Goal: Transaction & Acquisition: Book appointment/travel/reservation

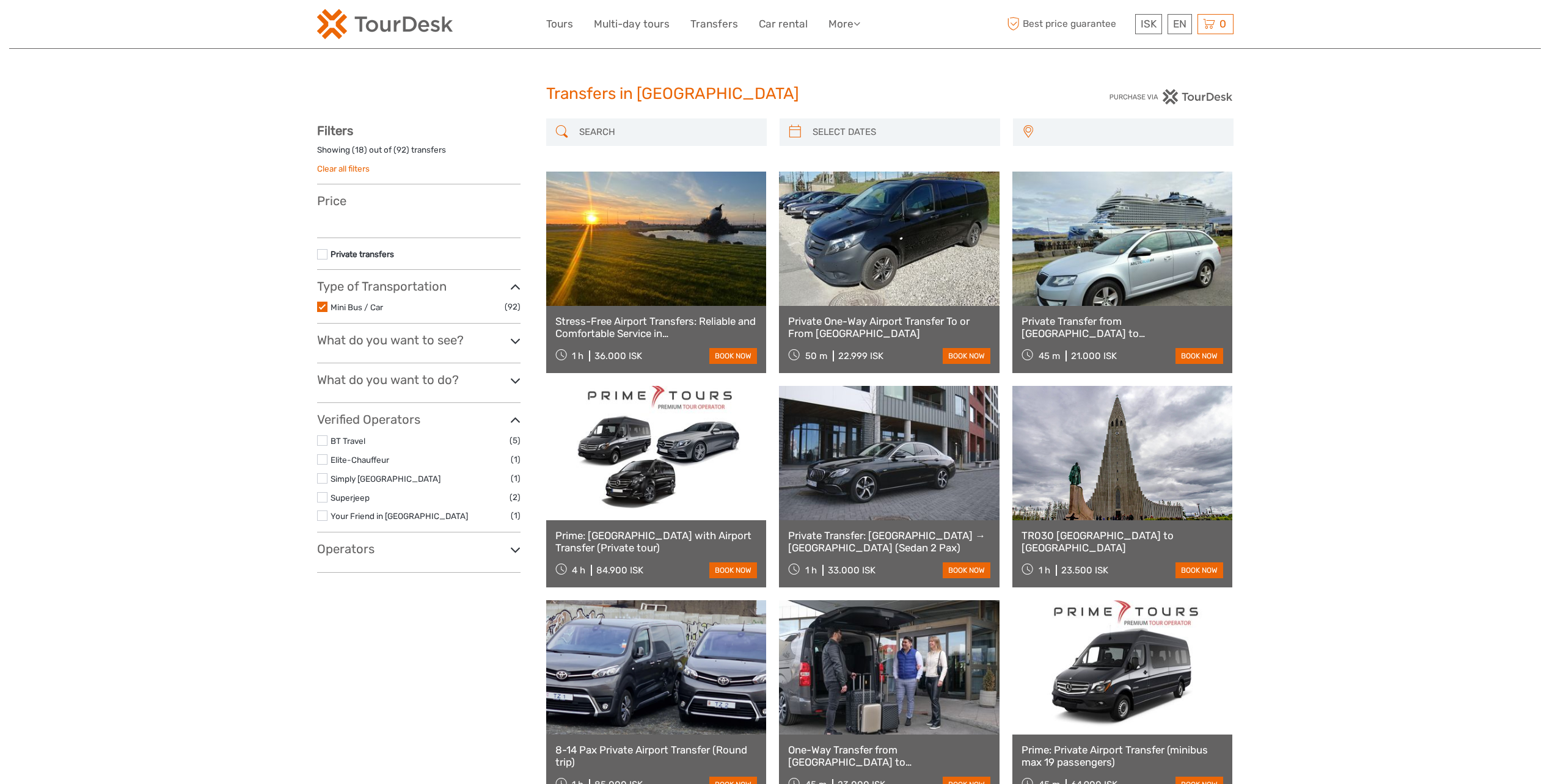
select select
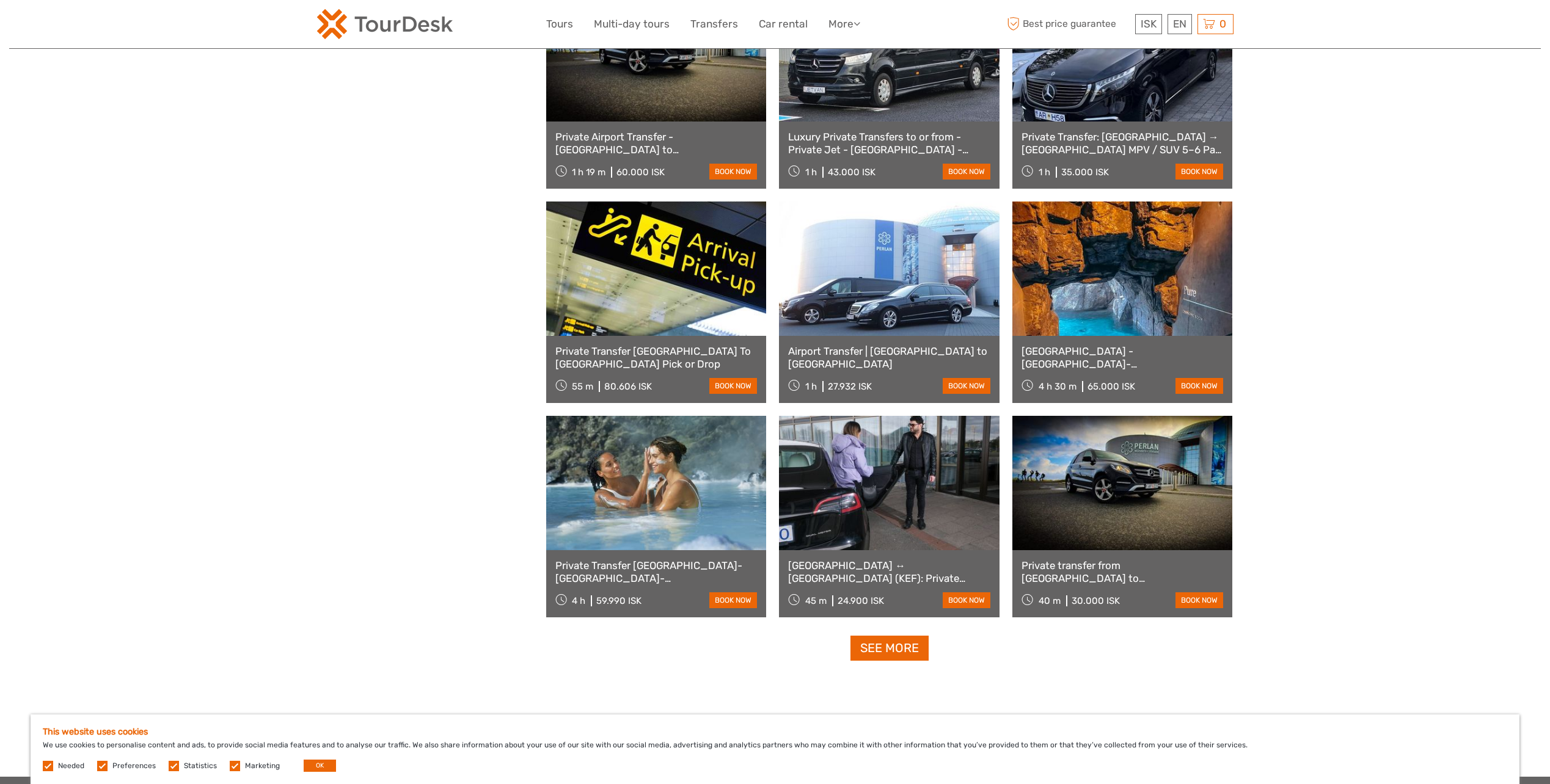
scroll to position [916, 0]
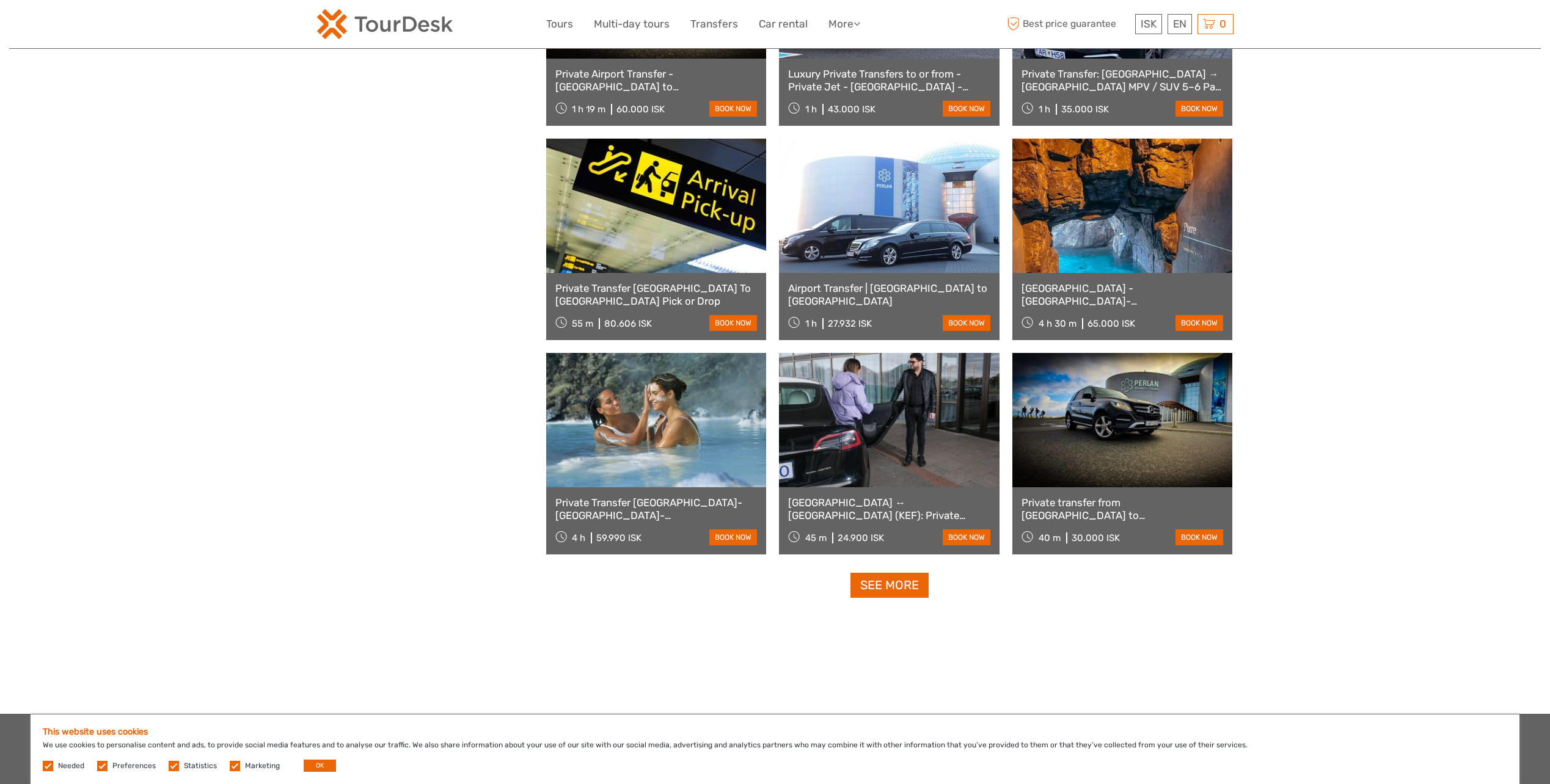
click at [903, 585] on link "See more" at bounding box center [890, 585] width 79 height 25
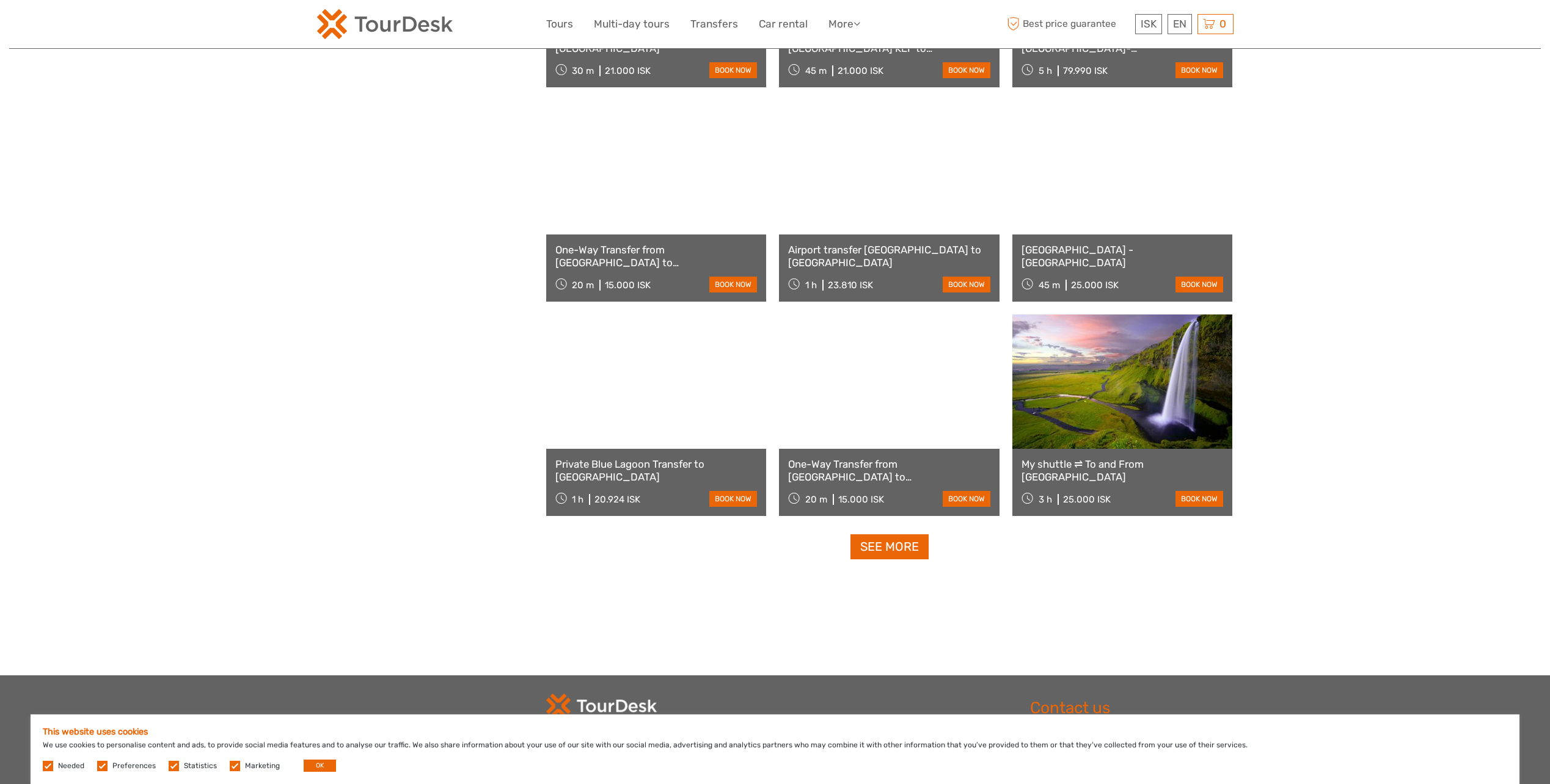
scroll to position [2259, 0]
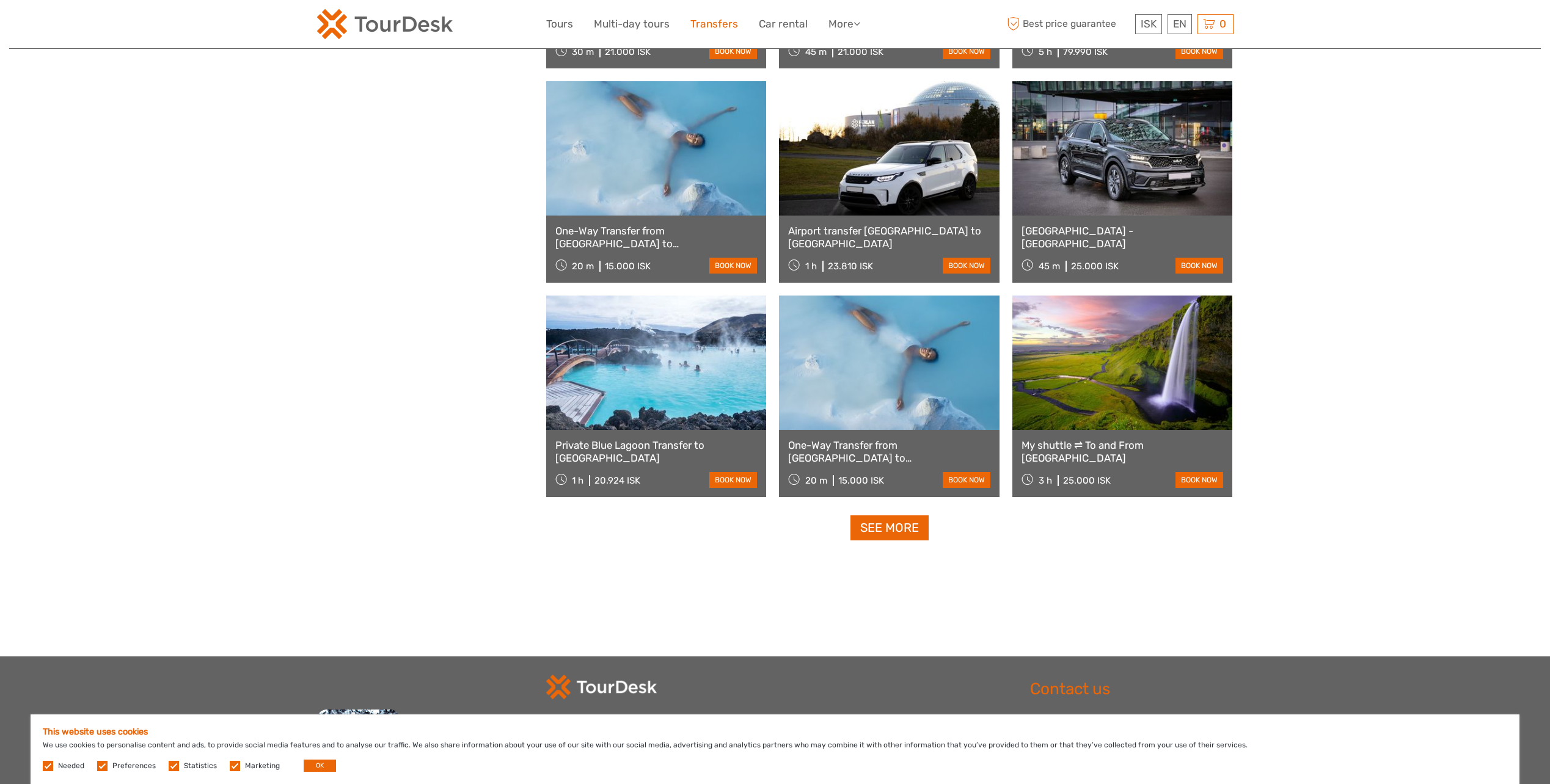
click at [706, 24] on link "Transfers" at bounding box center [714, 24] width 47 height 18
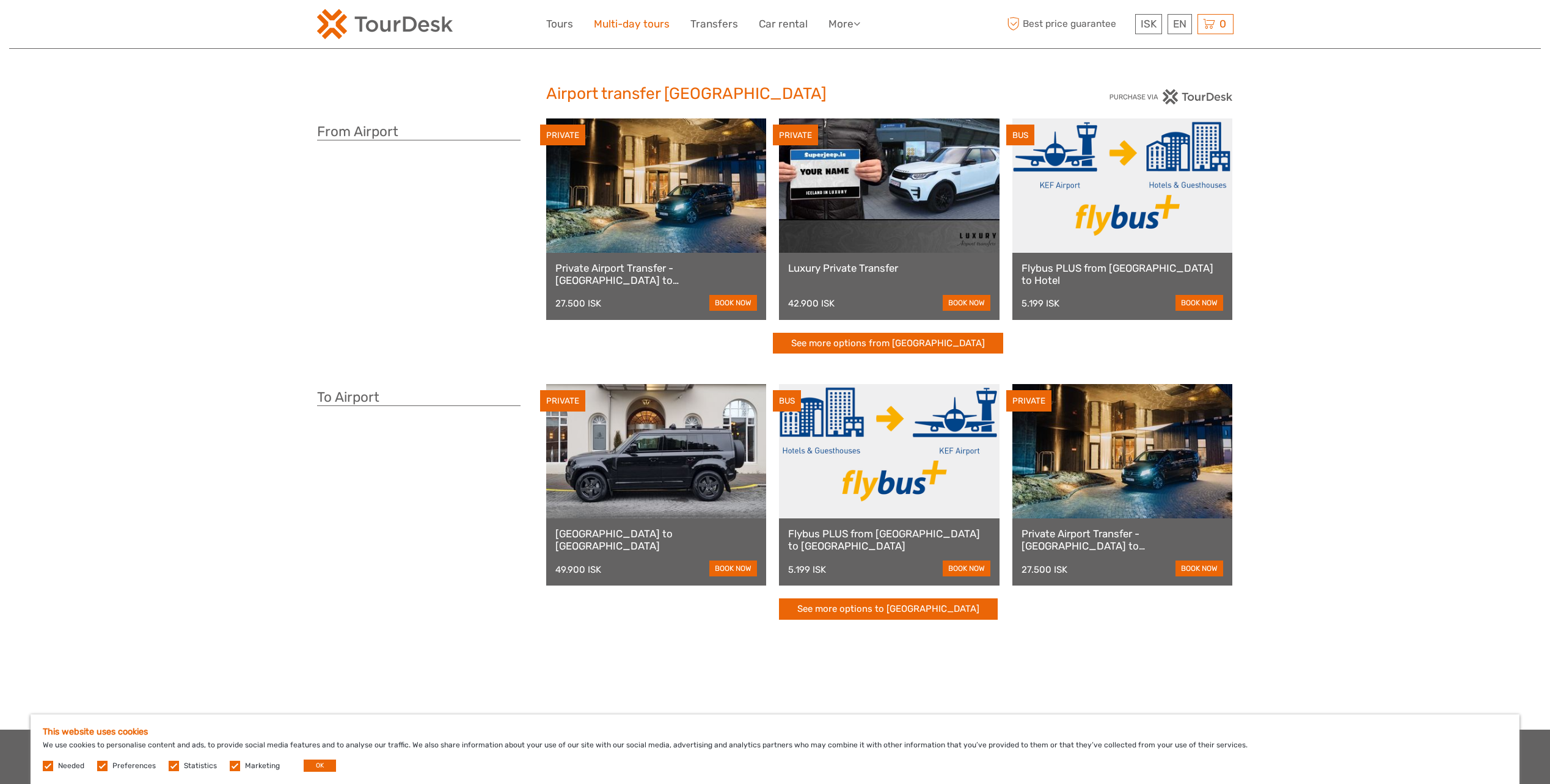
click at [633, 24] on link "Multi-day tours" at bounding box center [632, 24] width 76 height 18
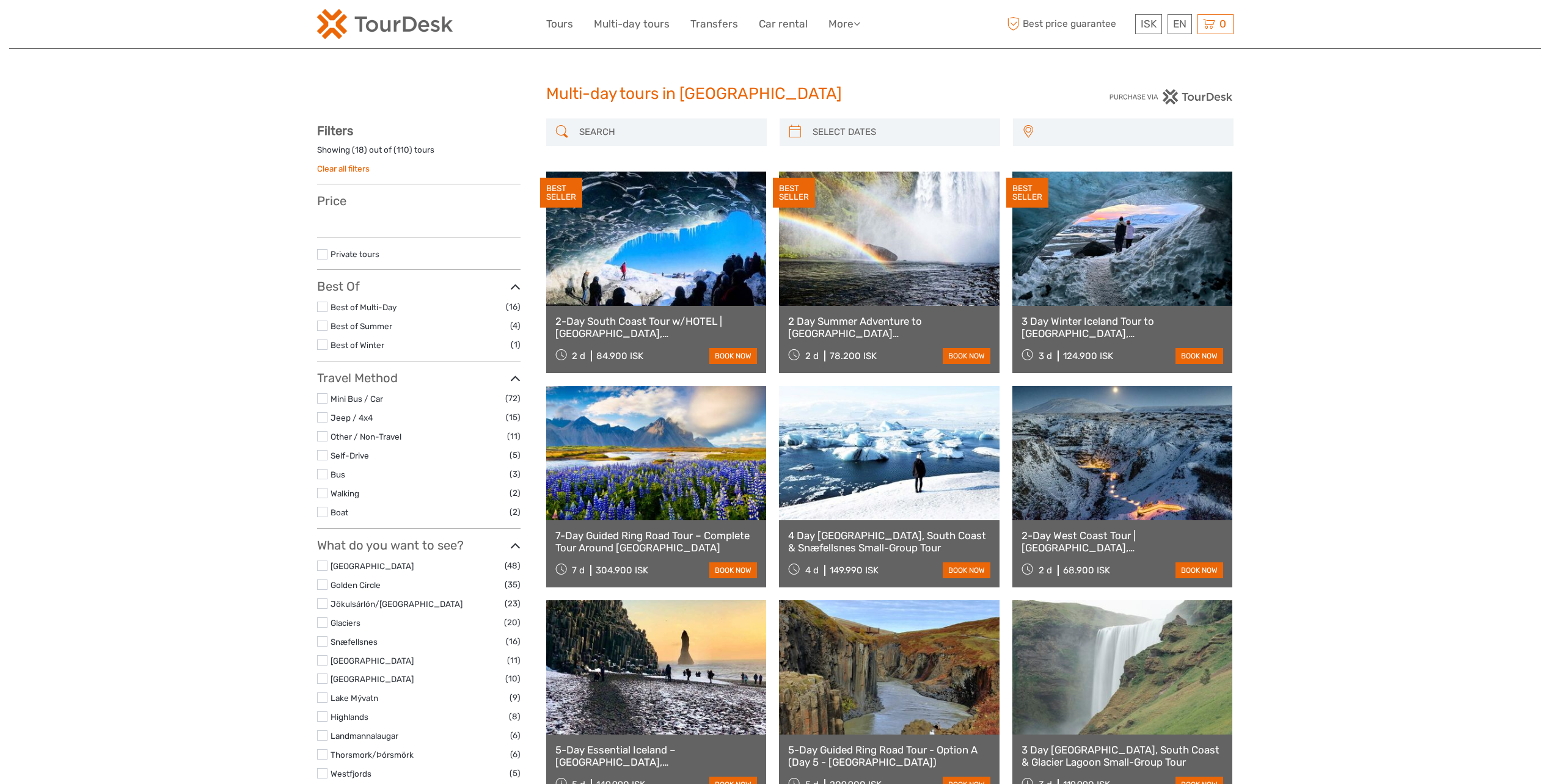
select select
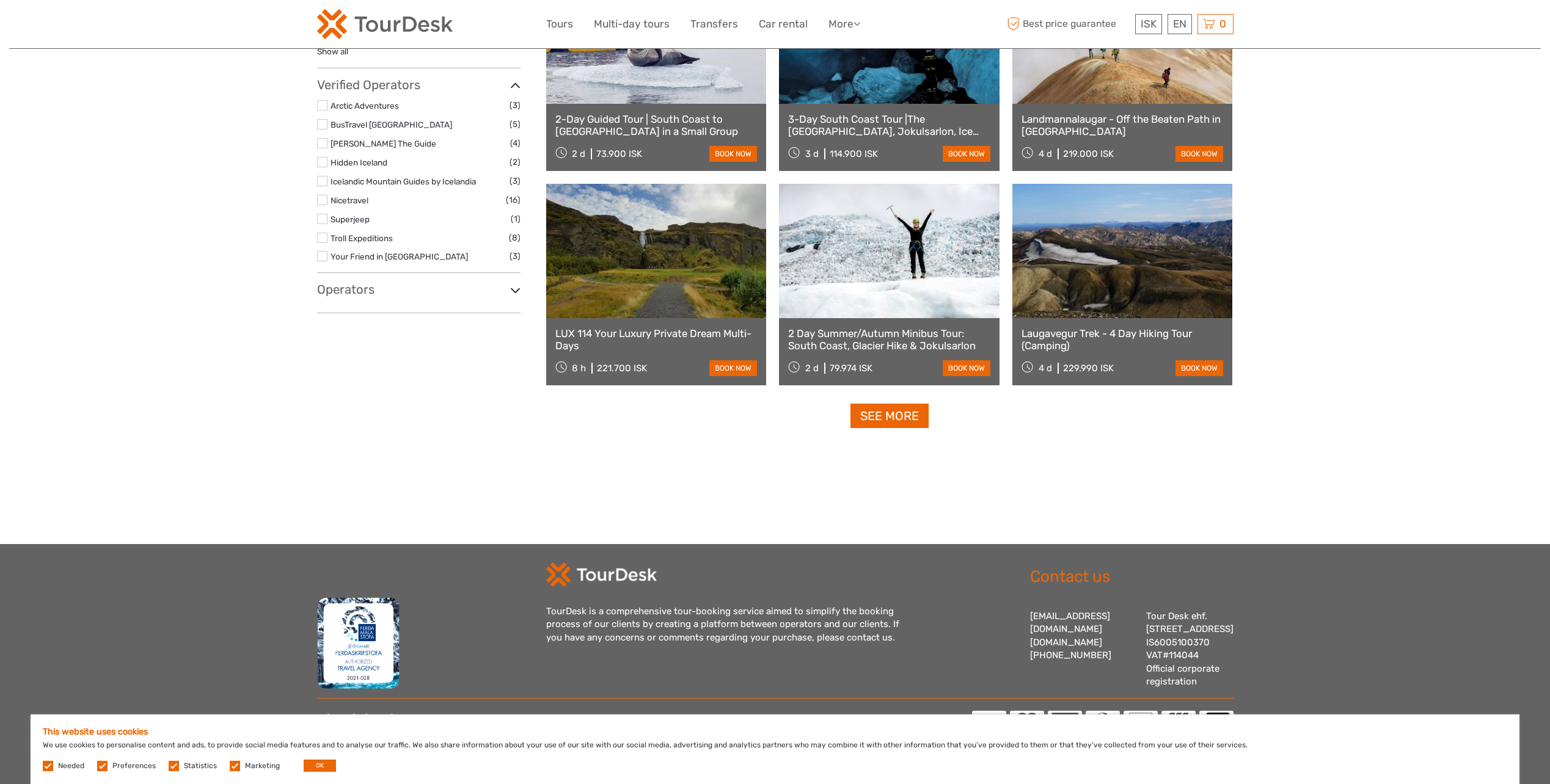
scroll to position [1073, 0]
click at [893, 405] on link "See more" at bounding box center [890, 416] width 79 height 25
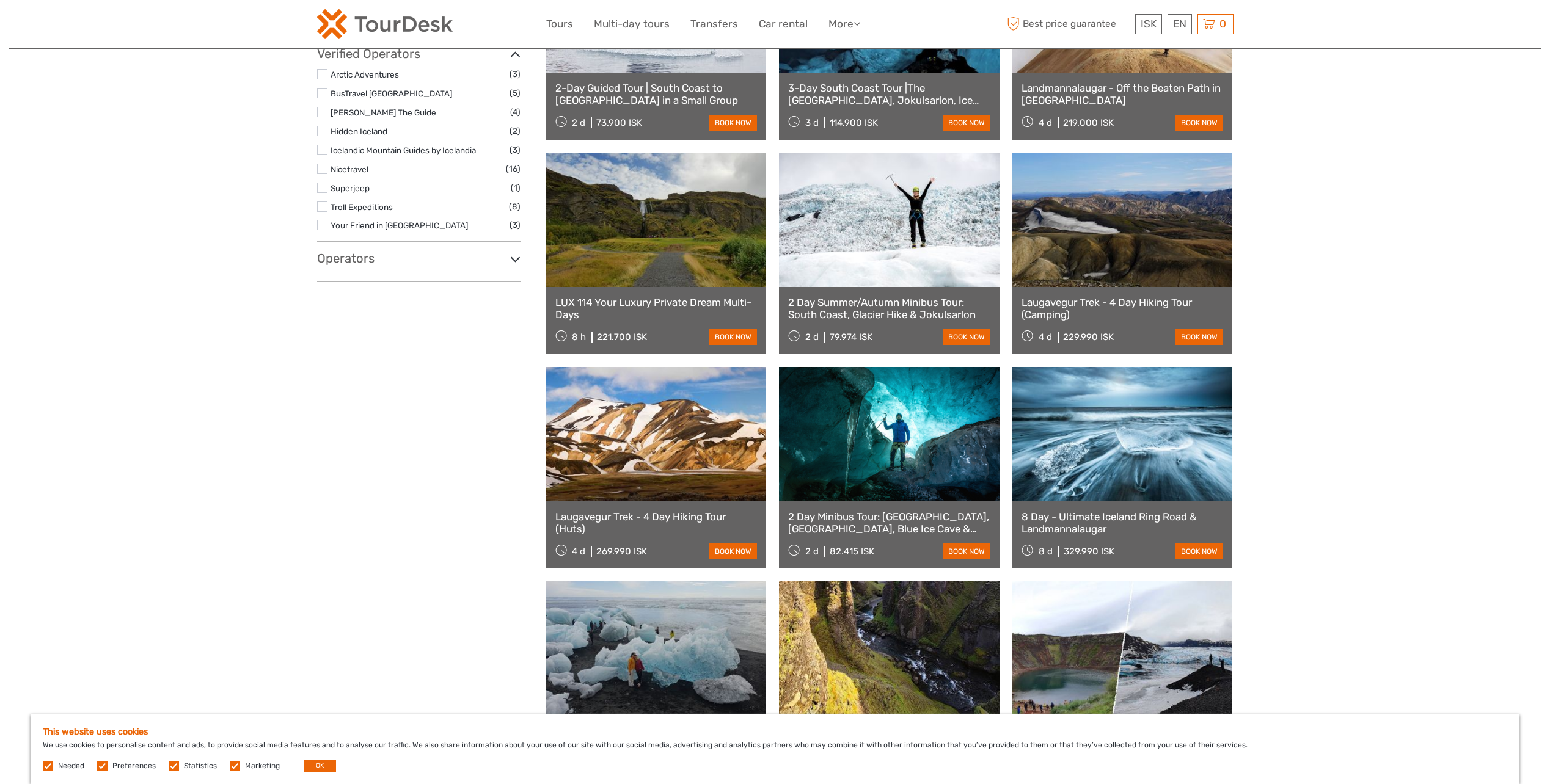
scroll to position [1213, 0]
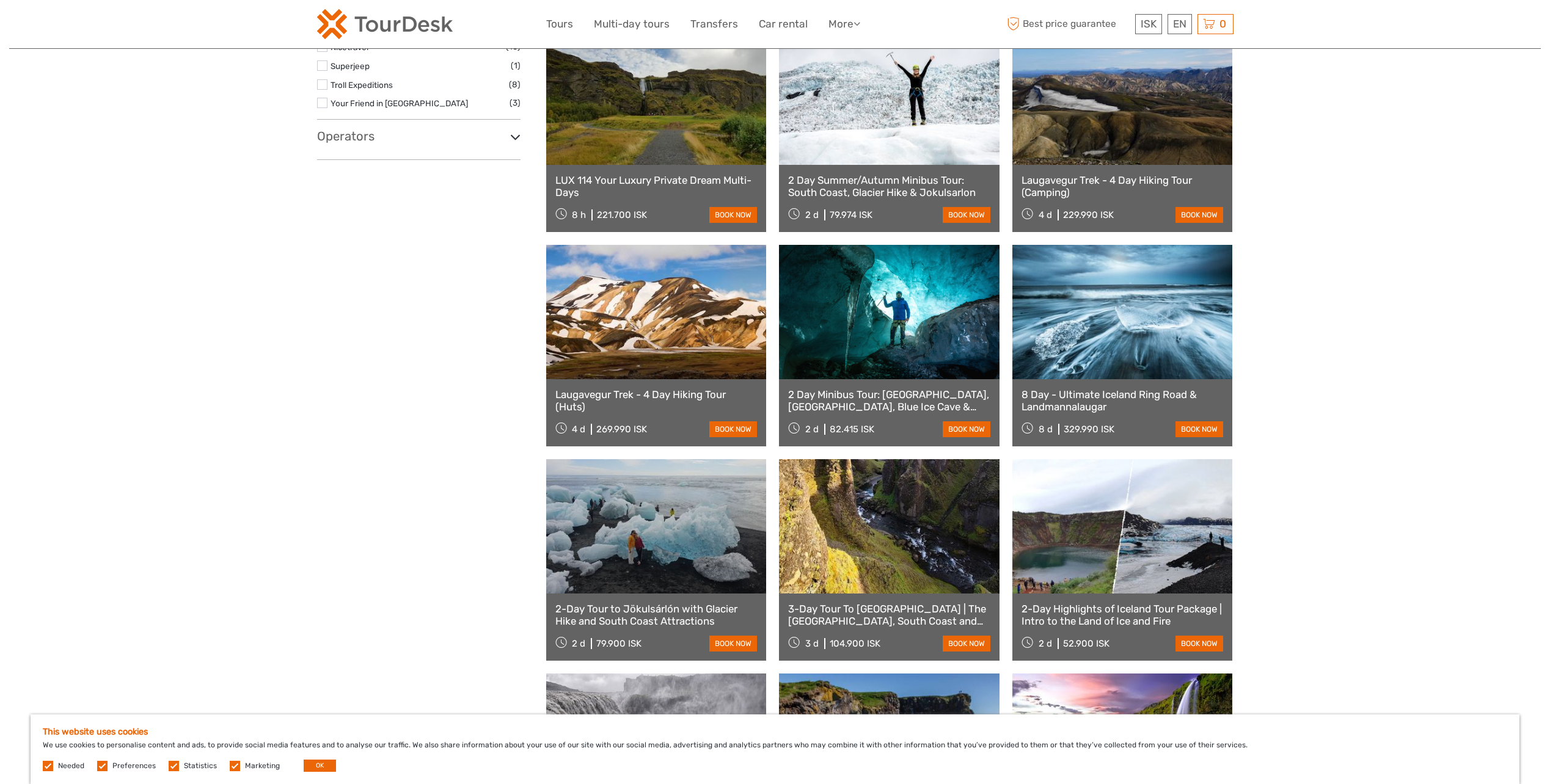
click at [883, 395] on link "2 Day Minibus Tour: South Coast, Jokulsarlon, Blue Ice Cave & Northern Lights" at bounding box center [889, 401] width 202 height 25
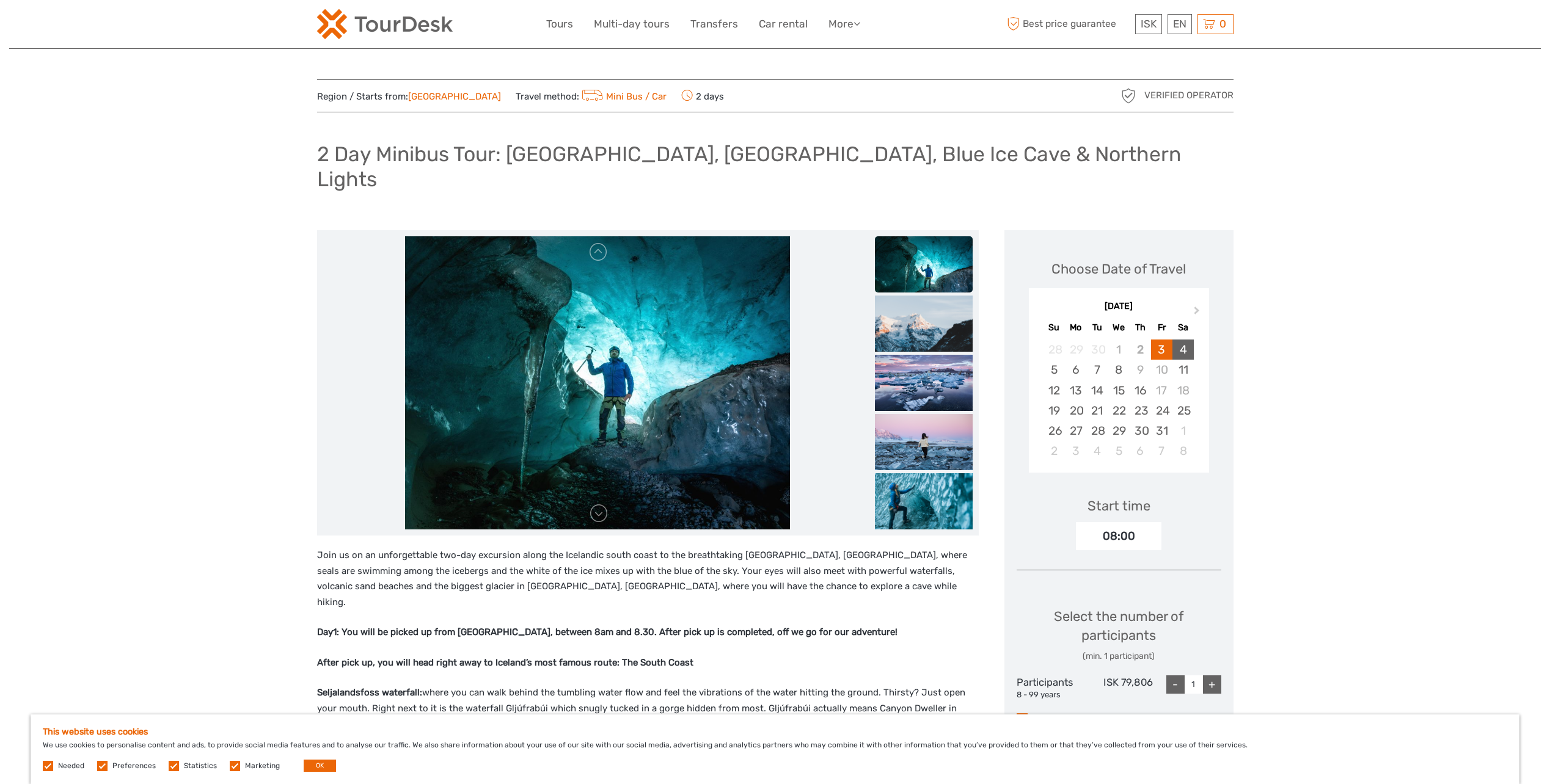
click at [1187, 339] on div "4" at bounding box center [1183, 349] width 21 height 21
click at [1211, 675] on div "+" at bounding box center [1212, 684] width 19 height 19
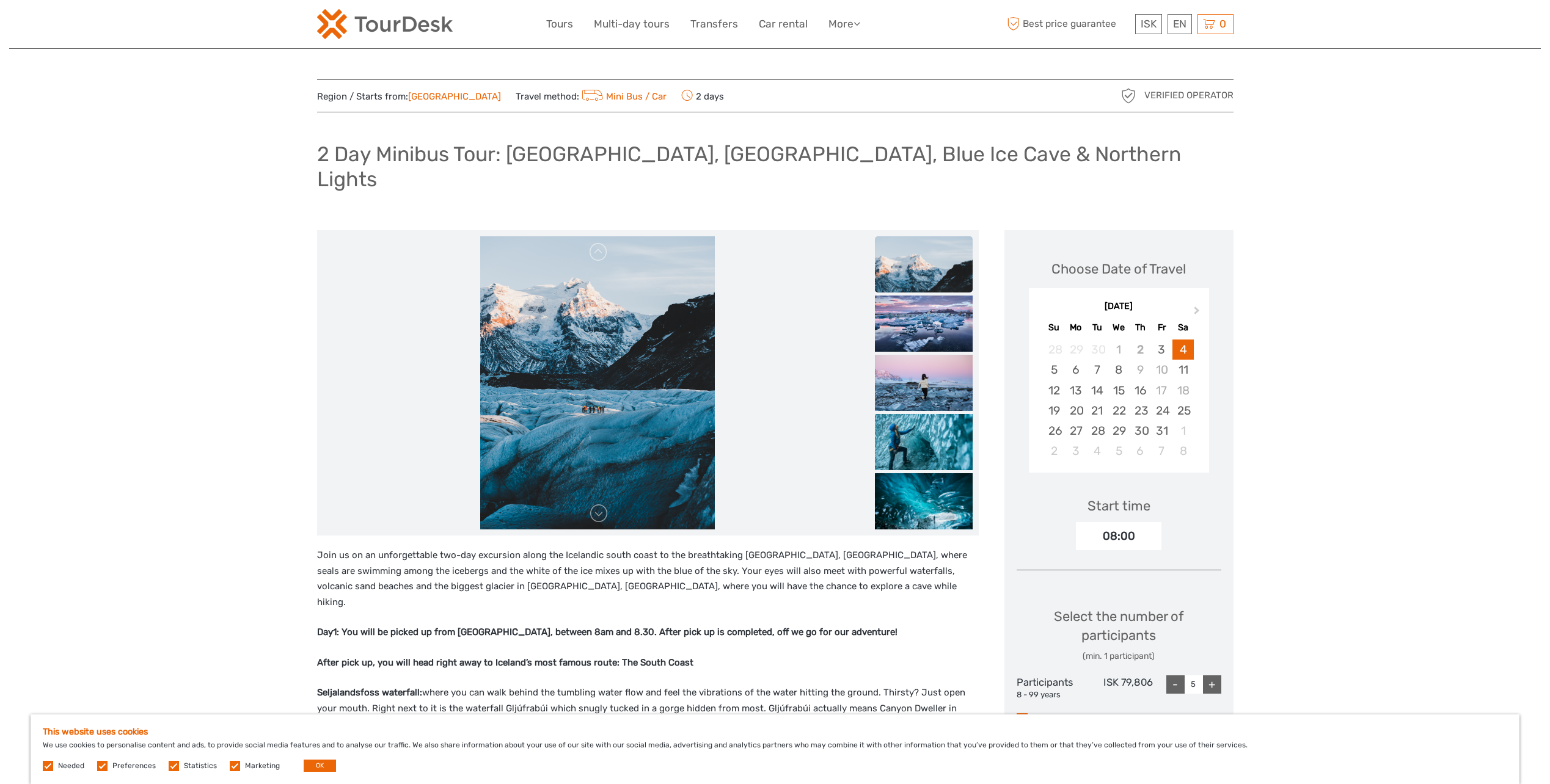
click at [1211, 675] on div "+" at bounding box center [1212, 684] width 19 height 19
type input "9"
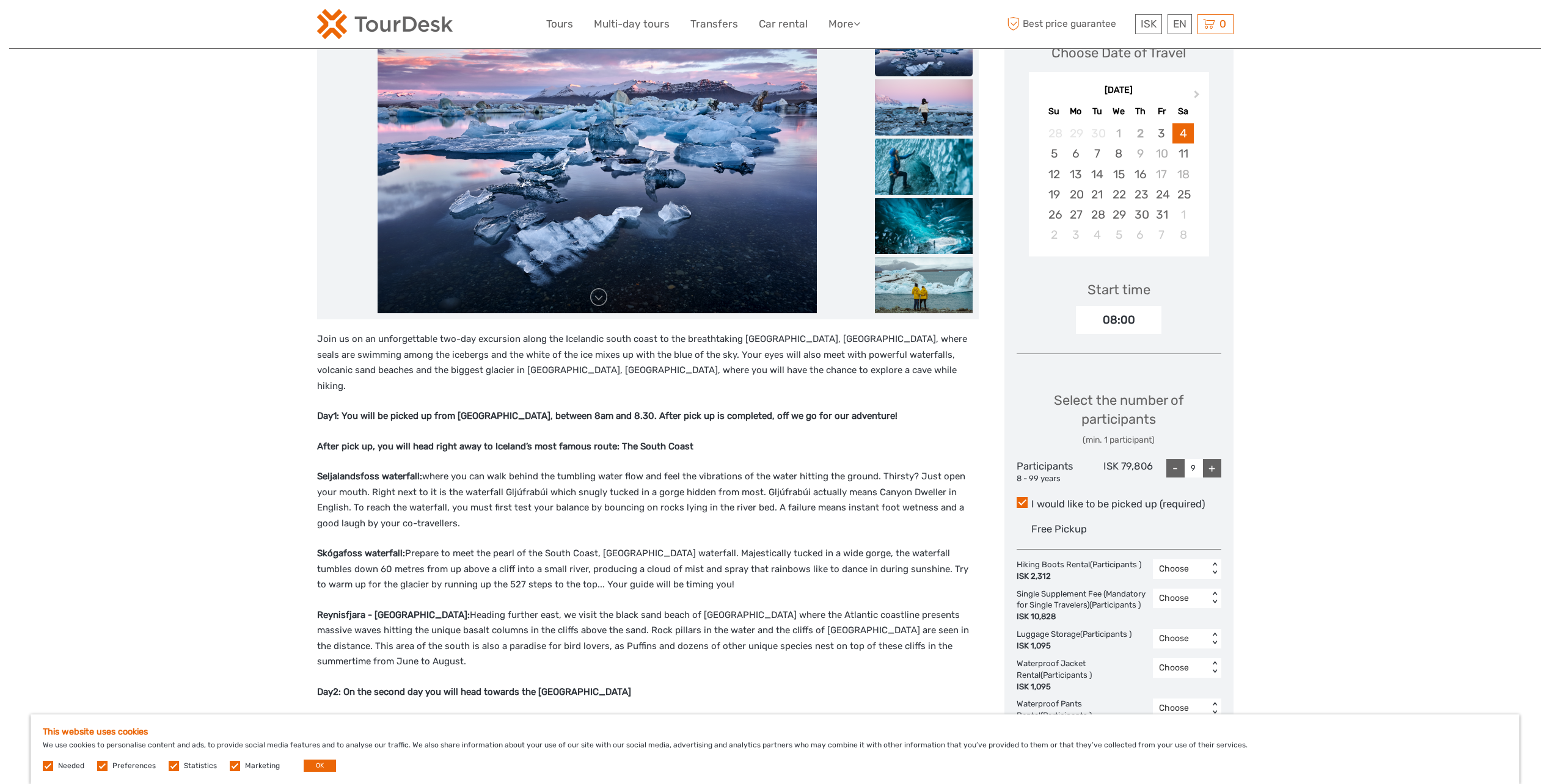
scroll to position [245, 0]
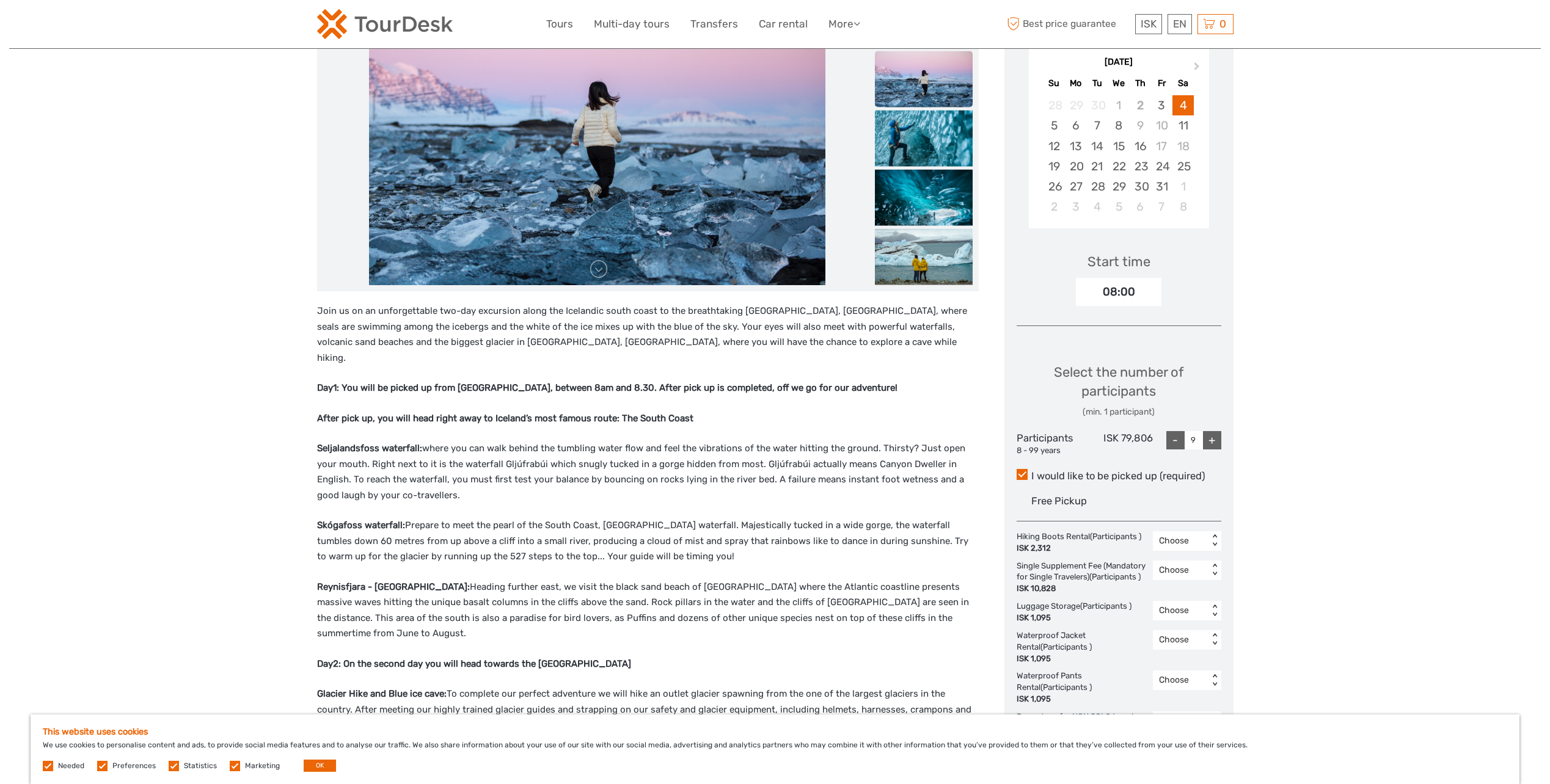
click at [1140, 278] on div "08:00" at bounding box center [1119, 291] width 86 height 28
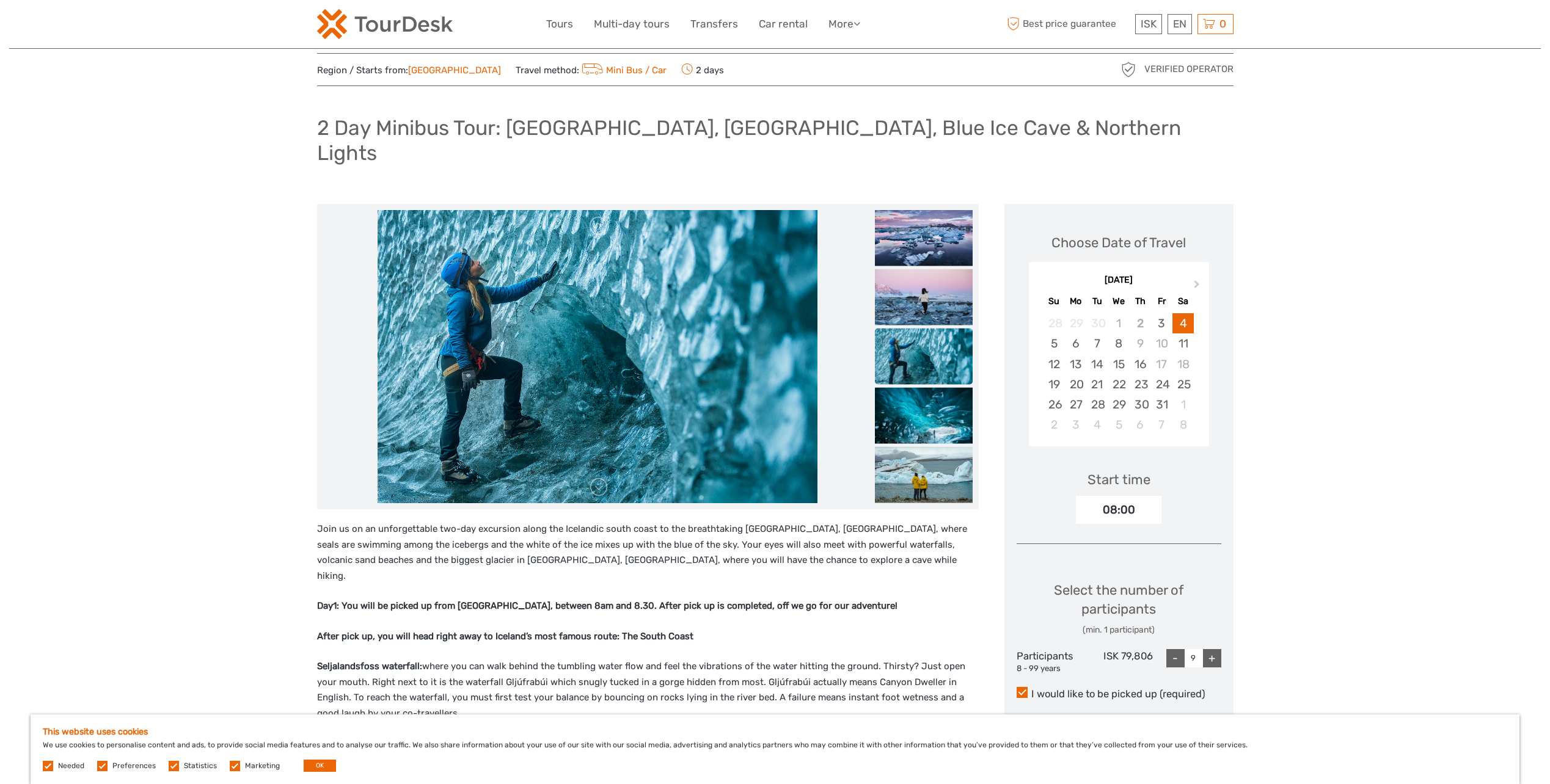
scroll to position [0, 0]
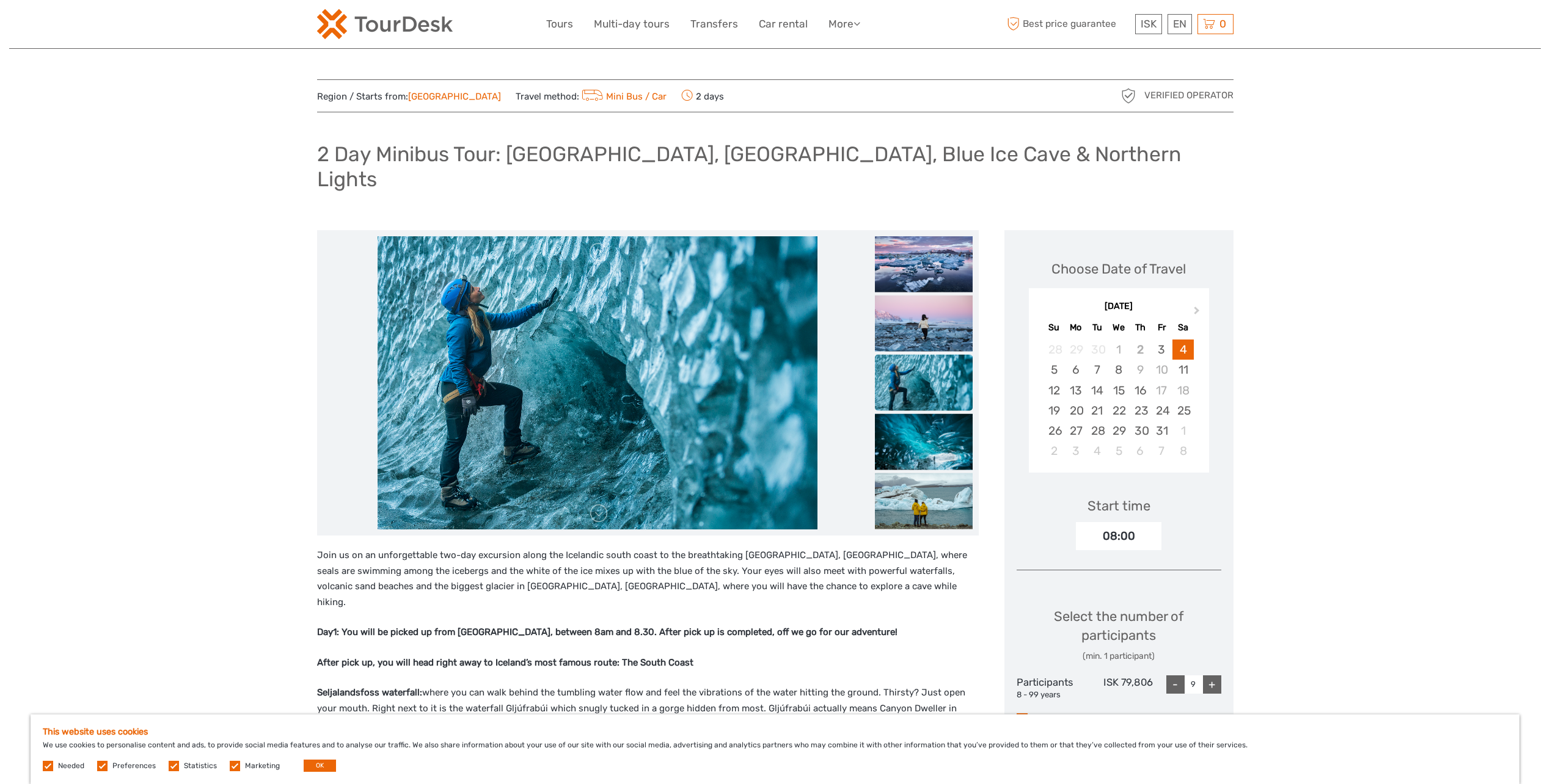
click at [392, 16] on img at bounding box center [385, 24] width 136 height 30
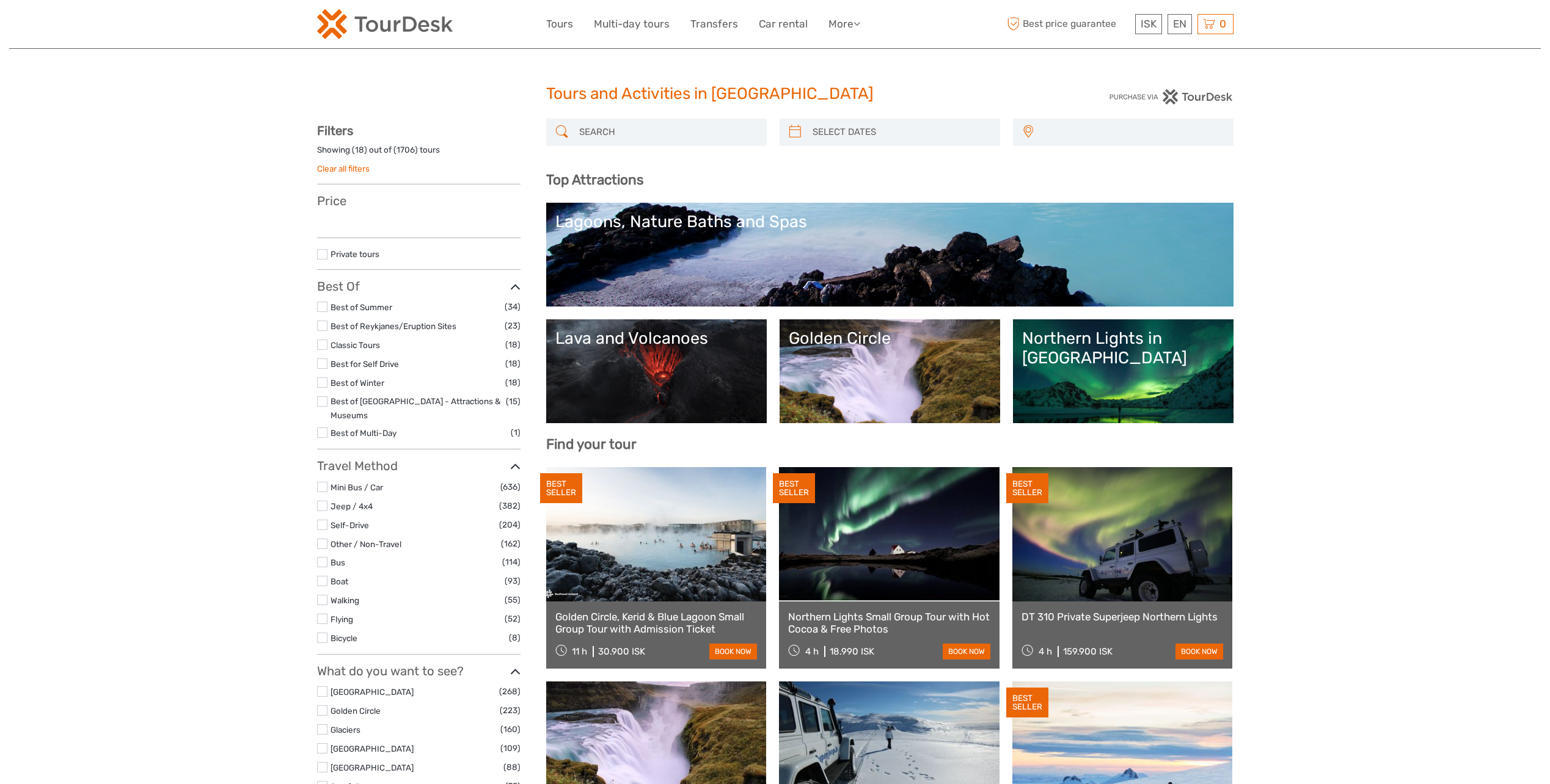
select select
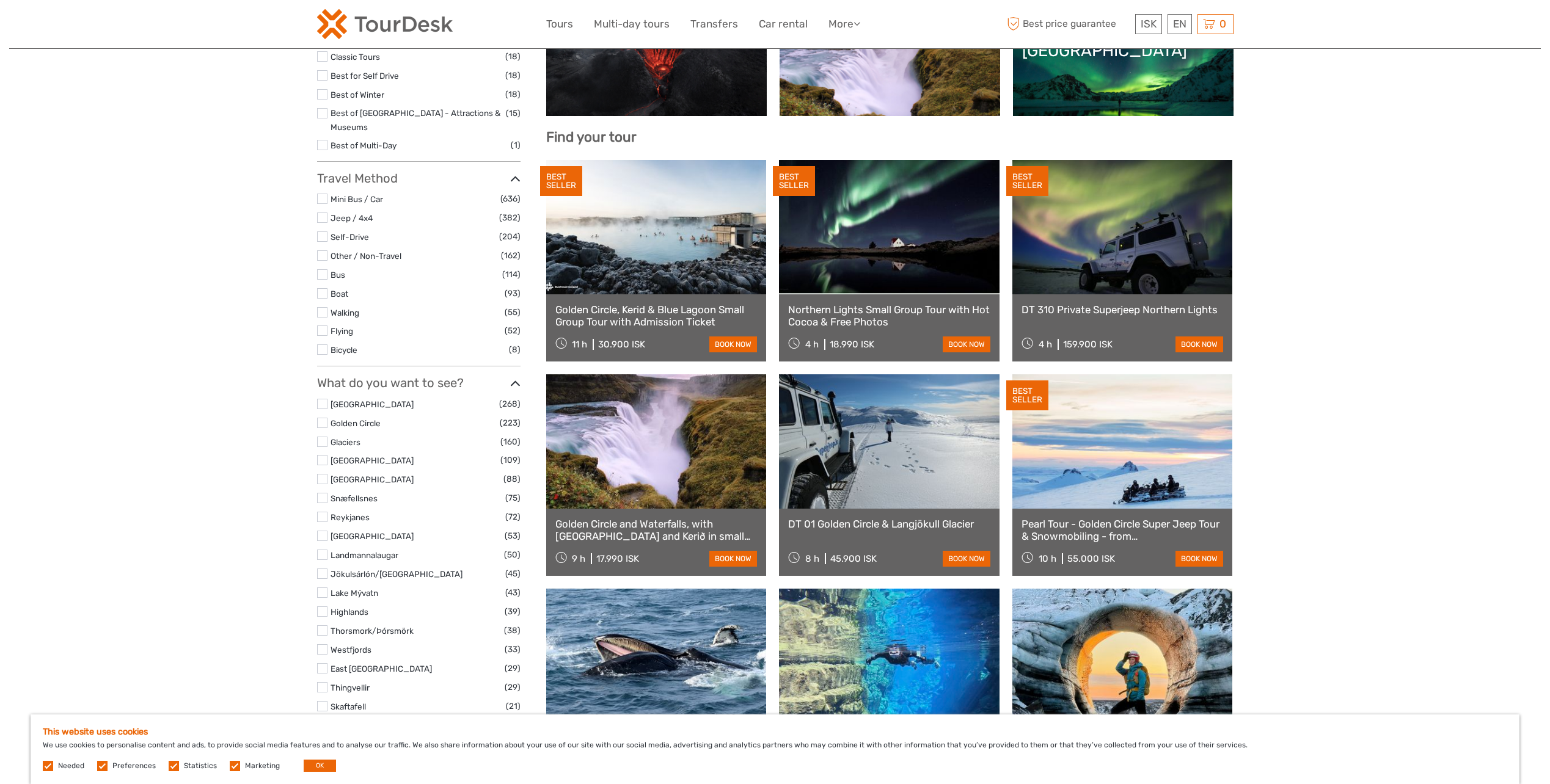
scroll to position [305, 0]
